Goal: Information Seeking & Learning: Learn about a topic

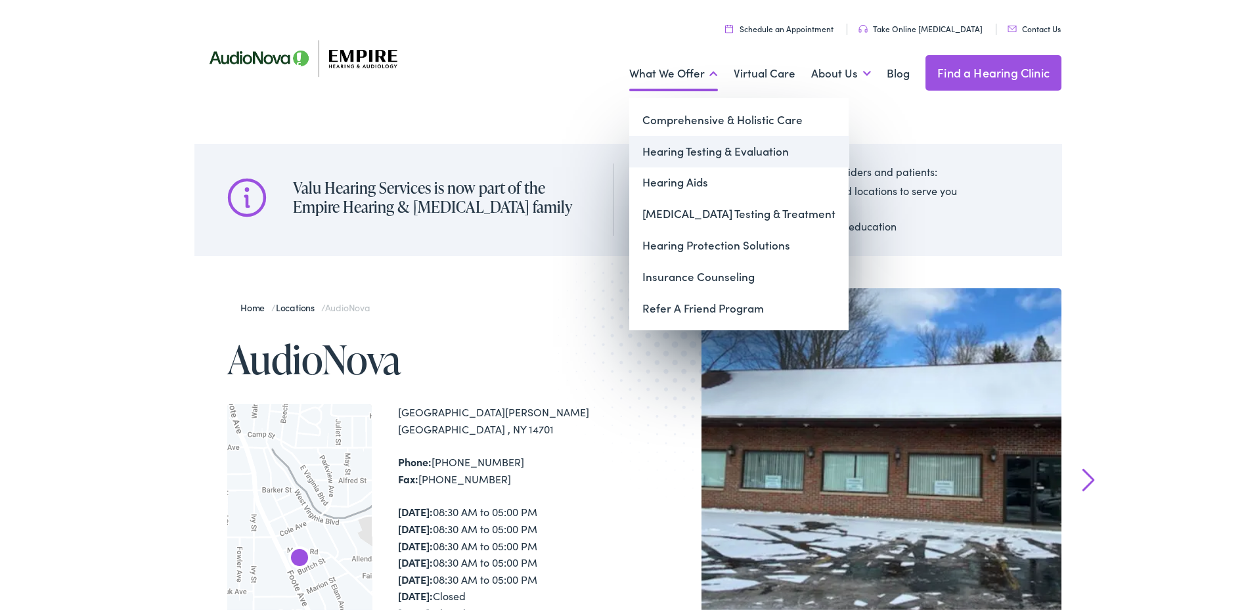
click at [689, 148] on link "Hearing Testing & Evaluation" at bounding box center [738, 149] width 219 height 32
click at [669, 248] on link "Hearing Protection Solutions" at bounding box center [738, 243] width 219 height 32
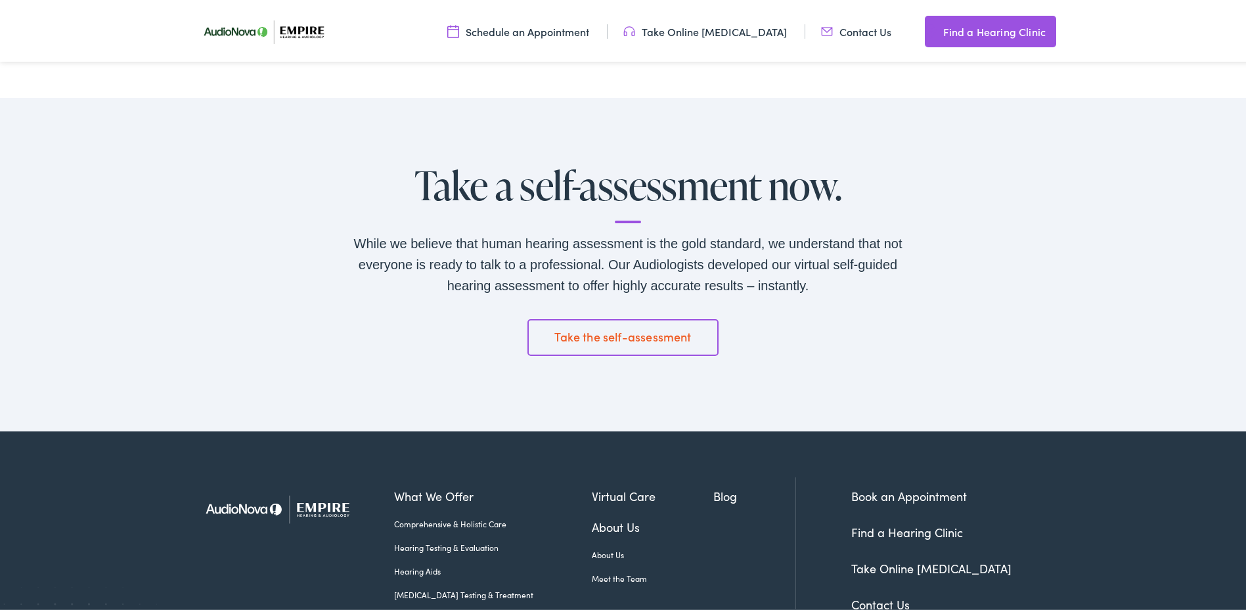
scroll to position [2025, 0]
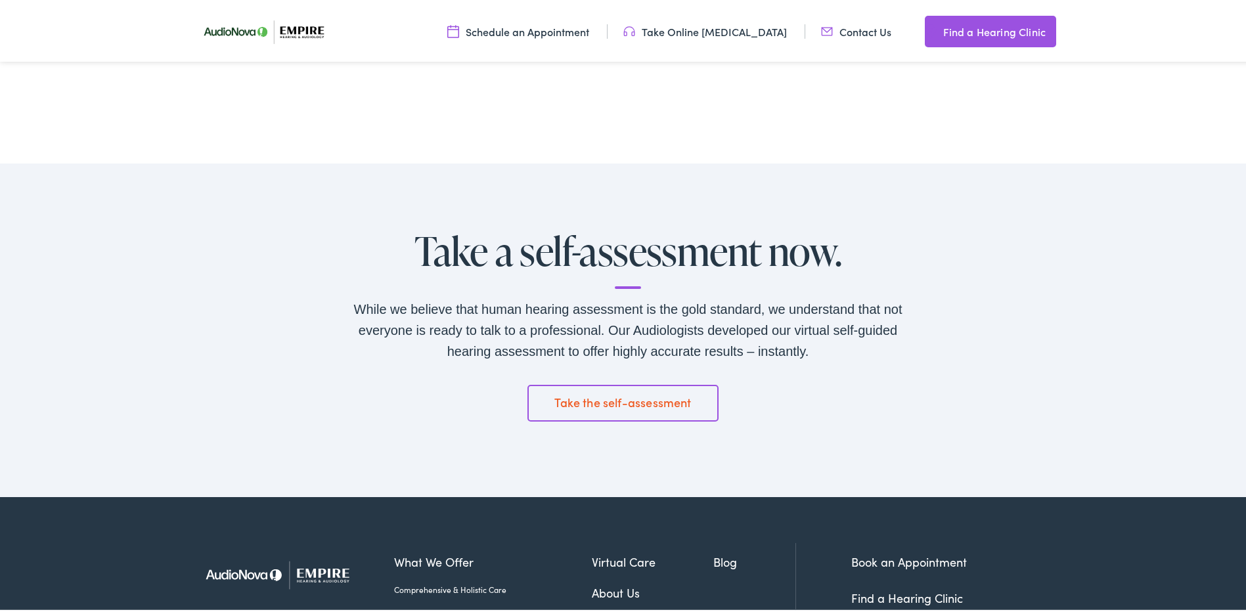
click at [599, 394] on link "Take the self-assessment" at bounding box center [624, 400] width 192 height 37
